Goal: Find specific page/section: Find specific page/section

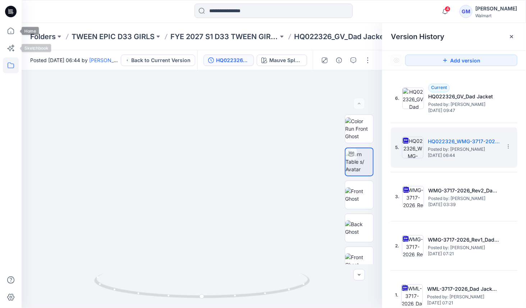
click at [14, 63] on icon at bounding box center [11, 66] width 16 height 16
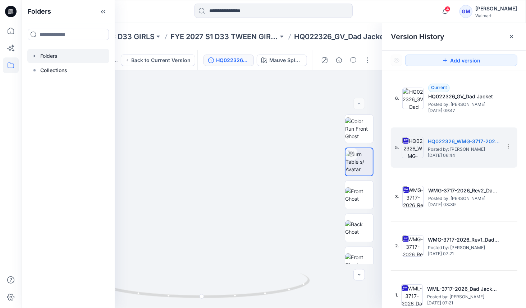
click at [67, 59] on div at bounding box center [68, 56] width 82 height 14
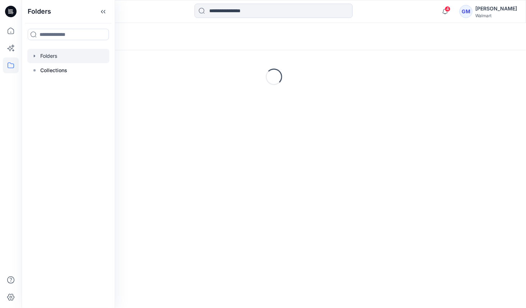
click at [261, 45] on div "Folders" at bounding box center [274, 36] width 504 height 27
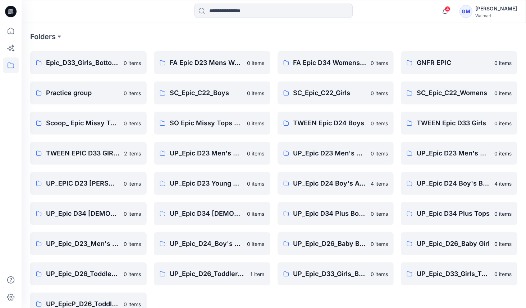
scroll to position [165, 0]
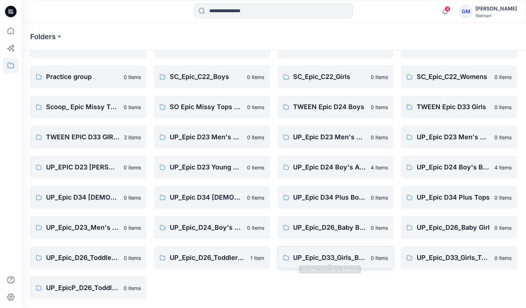
click at [333, 257] on p "UP_Epic_D33_Girls_Bottoms" at bounding box center [329, 258] width 73 height 10
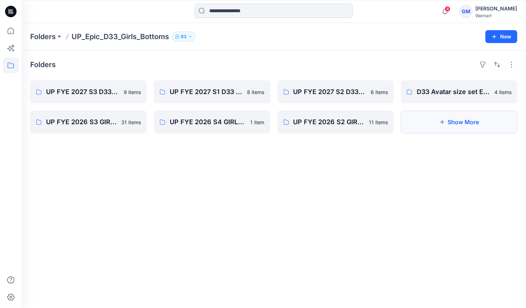
click at [450, 127] on button "Show More" at bounding box center [459, 122] width 116 height 23
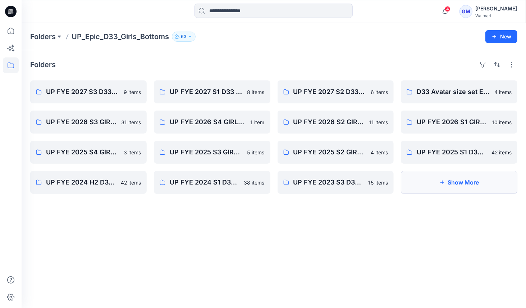
click at [438, 188] on button "Show More" at bounding box center [459, 182] width 116 height 23
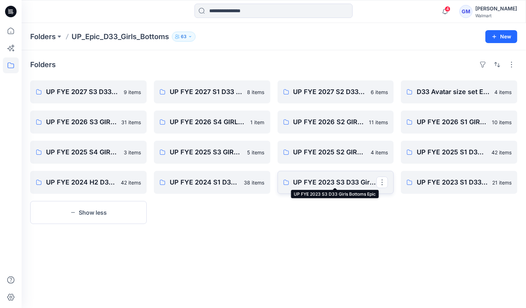
click at [325, 187] on p "UP FYE 2023 S3 D33 Girls Bottoms Epic" at bounding box center [334, 183] width 83 height 10
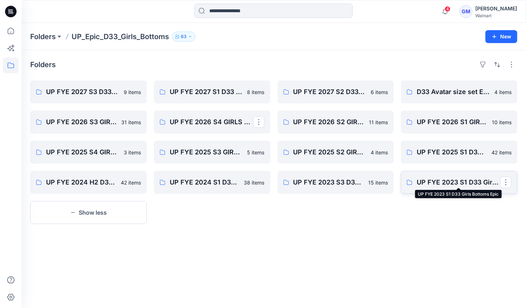
click at [440, 183] on p "UP FYE 2023 S1 D33 Girls Bottoms Epic" at bounding box center [458, 183] width 83 height 10
click at [104, 207] on button "Show less" at bounding box center [88, 212] width 116 height 23
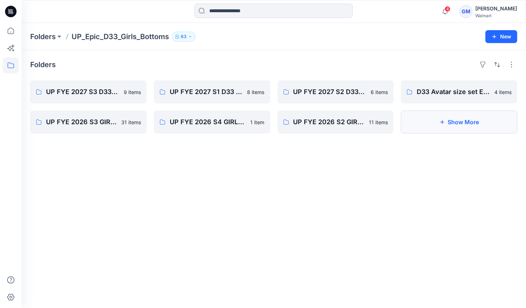
click at [465, 120] on button "Show More" at bounding box center [459, 122] width 116 height 23
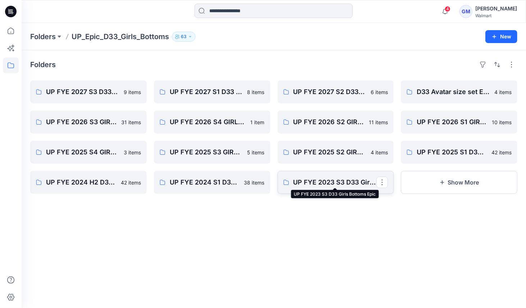
click at [330, 187] on p "UP FYE 2023 S3 D33 Girls Bottoms Epic" at bounding box center [334, 183] width 83 height 10
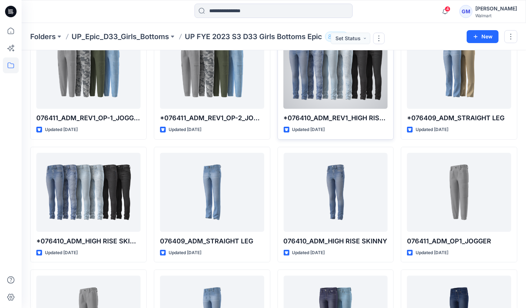
scroll to position [265, 0]
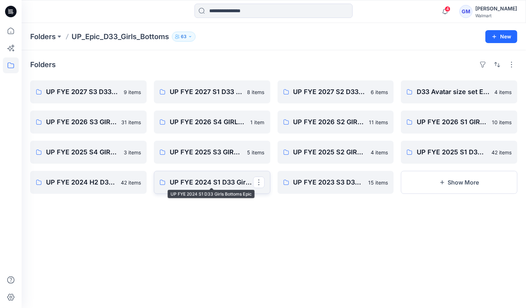
click at [201, 187] on p "UP FYE 2024 S1 D33 Girls Bottoms Epic" at bounding box center [211, 183] width 83 height 10
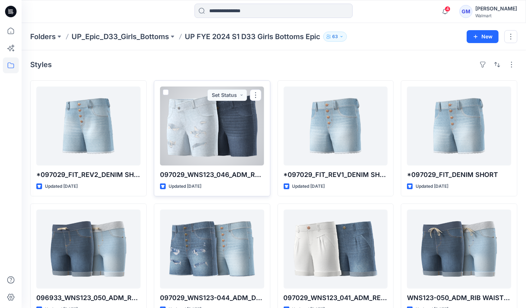
click at [203, 123] on div at bounding box center [212, 126] width 104 height 79
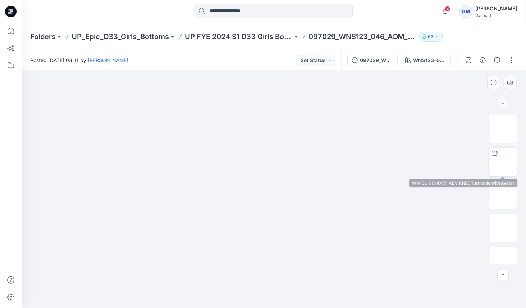
click at [495, 153] on icon at bounding box center [495, 153] width 6 height 5
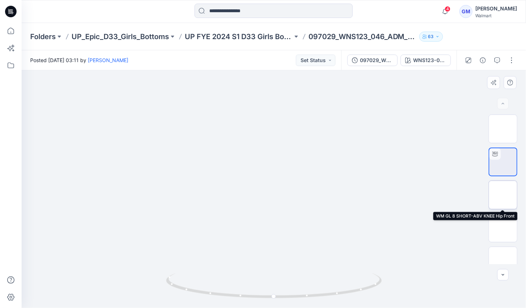
click at [503, 195] on img at bounding box center [503, 195] width 0 height 0
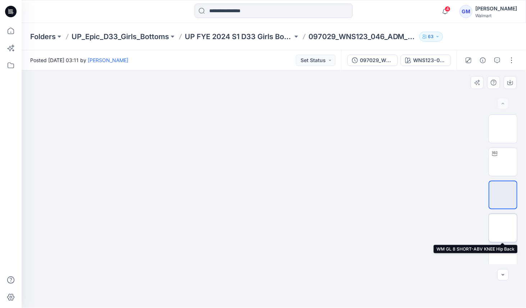
click at [503, 228] on img at bounding box center [503, 228] width 0 height 0
click at [506, 239] on div "BW" at bounding box center [503, 190] width 29 height 150
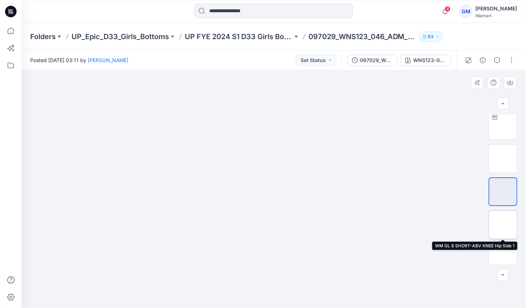
click at [503, 225] on img at bounding box center [503, 225] width 0 height 0
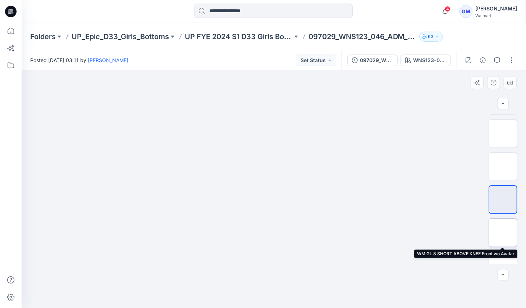
click at [503, 233] on img at bounding box center [503, 233] width 0 height 0
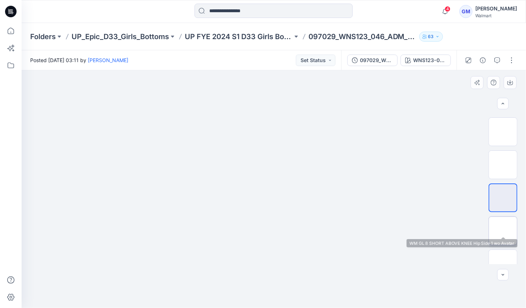
scroll to position [136, 0]
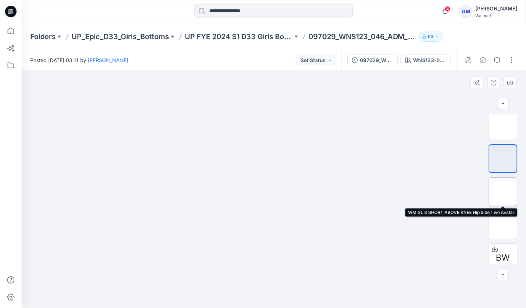
click at [503, 192] on img at bounding box center [503, 192] width 0 height 0
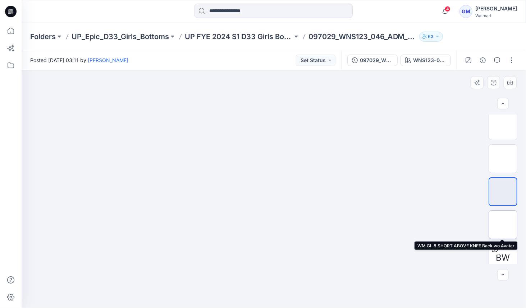
click at [503, 225] on img at bounding box center [503, 225] width 0 height 0
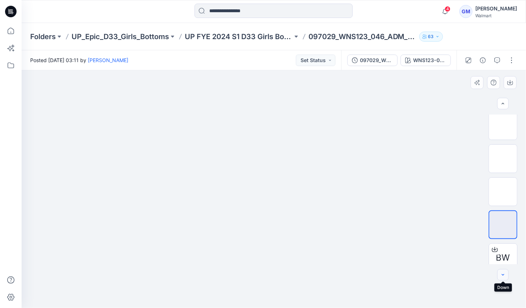
click at [505, 274] on icon "button" at bounding box center [503, 275] width 6 height 6
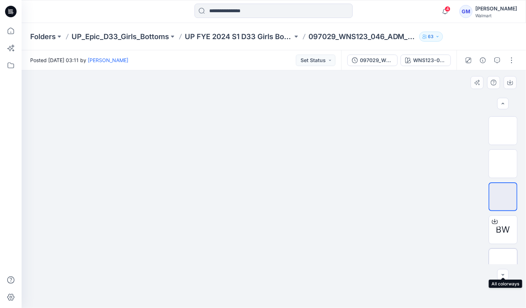
click at [503, 263] on img at bounding box center [503, 263] width 0 height 0
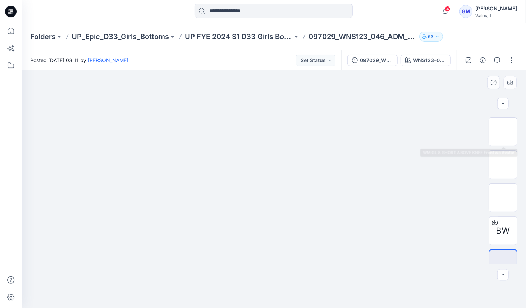
scroll to position [162, 0]
click at [503, 132] on img at bounding box center [503, 132] width 0 height 0
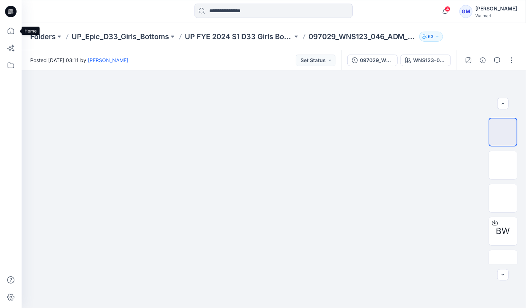
drag, startPoint x: 11, startPoint y: 31, endPoint x: 11, endPoint y: 39, distance: 7.9
click at [11, 31] on icon at bounding box center [11, 31] width 16 height 16
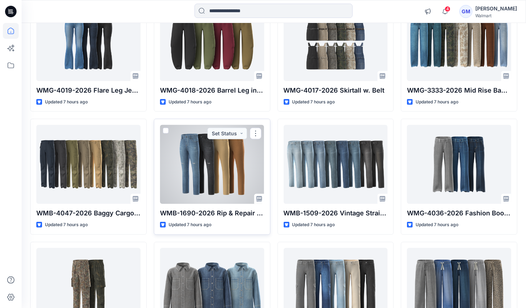
scroll to position [324, 0]
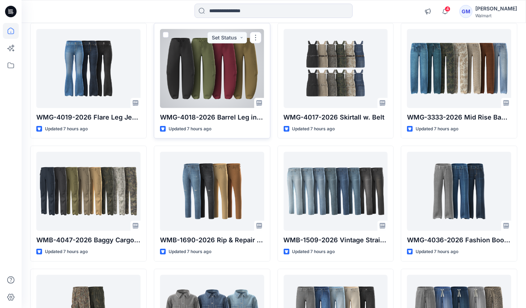
click at [201, 87] on div at bounding box center [212, 68] width 104 height 79
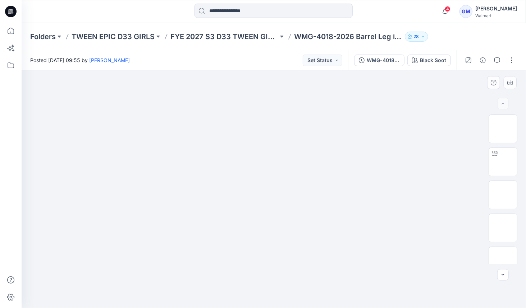
click at [391, 82] on img at bounding box center [273, 82] width 359 height 0
click at [418, 64] on button "Black Soot" at bounding box center [428, 61] width 43 height 12
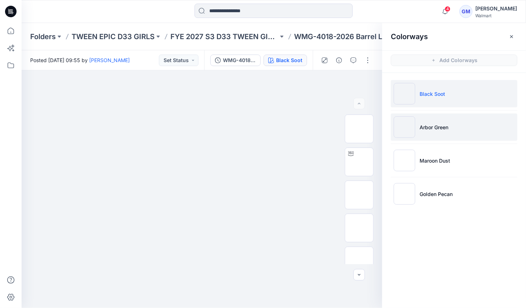
click at [437, 126] on p "Arbor Green" at bounding box center [433, 128] width 29 height 8
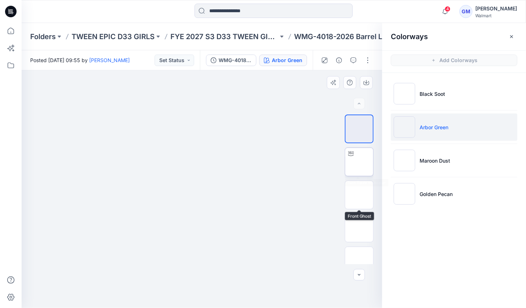
click at [359, 162] on img at bounding box center [359, 162] width 0 height 0
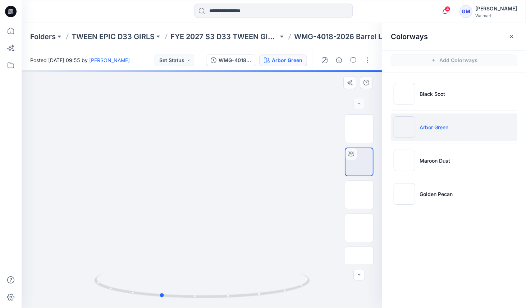
drag, startPoint x: 222, startPoint y: 194, endPoint x: 212, endPoint y: 194, distance: 10.1
click at [212, 194] on div at bounding box center [202, 189] width 361 height 238
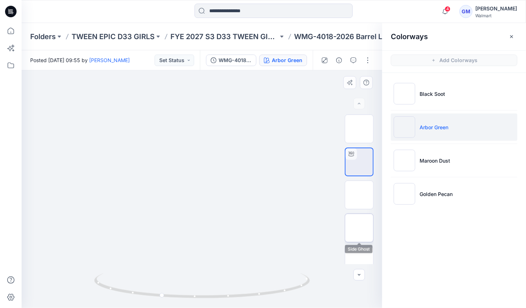
click at [359, 228] on img at bounding box center [359, 228] width 0 height 0
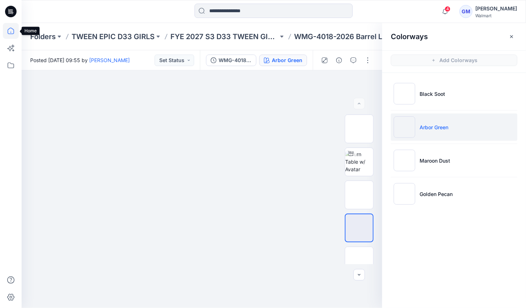
click at [10, 32] on icon at bounding box center [11, 31] width 16 height 16
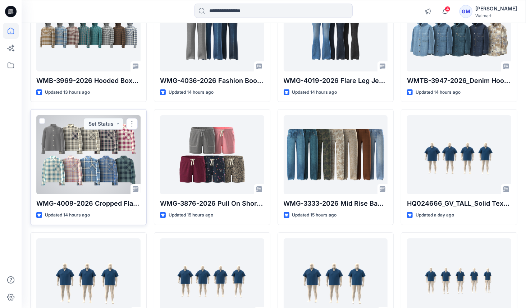
scroll to position [1467, 0]
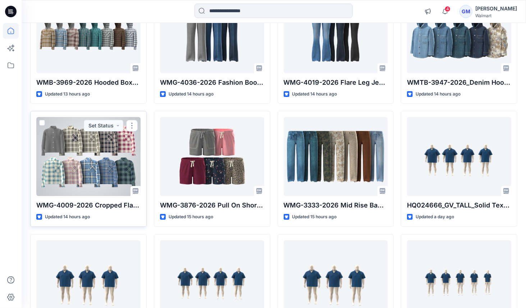
click at [76, 137] on div at bounding box center [88, 156] width 104 height 79
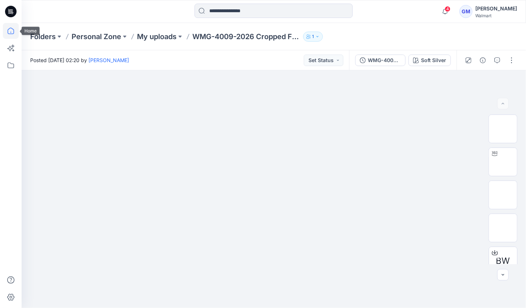
click at [11, 31] on icon at bounding box center [11, 31] width 16 height 16
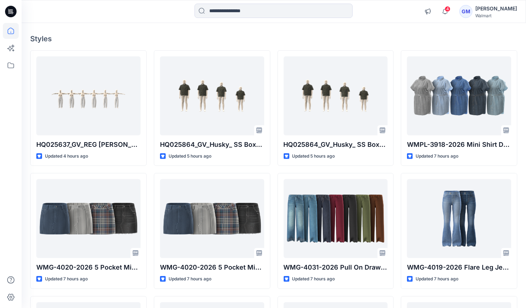
scroll to position [52, 0]
